Goal: Navigation & Orientation: Find specific page/section

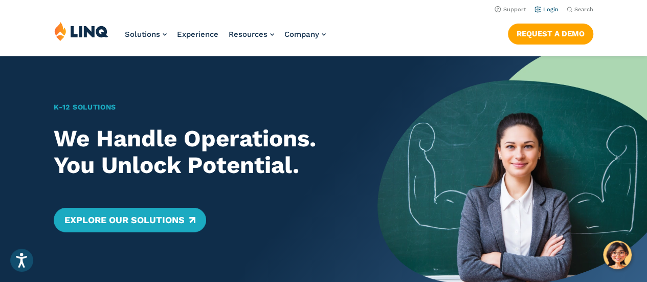
click at [548, 5] on li "Login" at bounding box center [547, 8] width 24 height 11
click at [548, 7] on link "Login" at bounding box center [547, 9] width 24 height 7
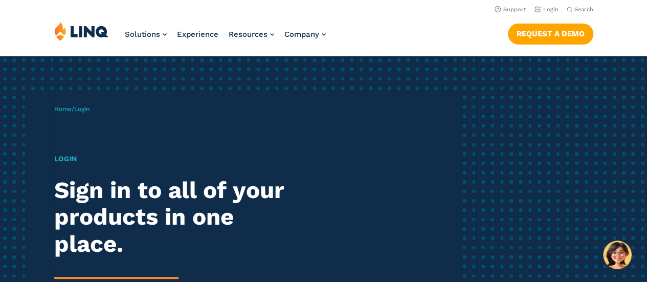
click at [62, 158] on h1 "Login" at bounding box center [178, 158] width 249 height 11
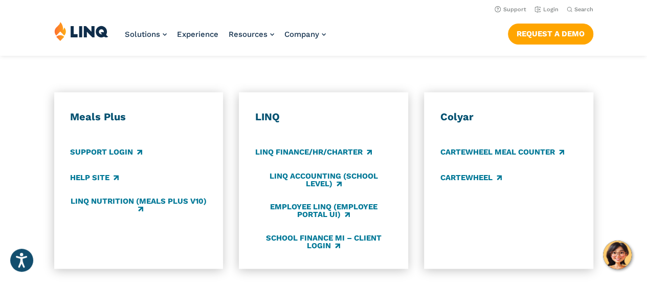
scroll to position [548, 0]
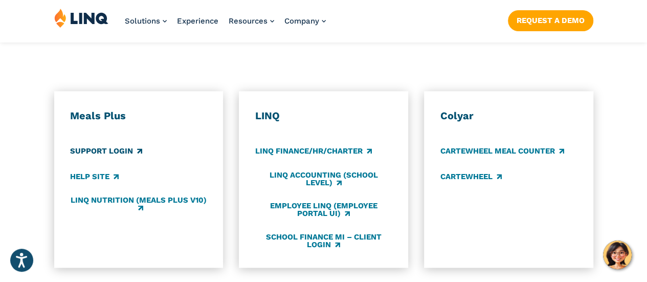
click at [100, 146] on link "Support Login" at bounding box center [106, 151] width 72 height 11
